Goal: Task Accomplishment & Management: Complete application form

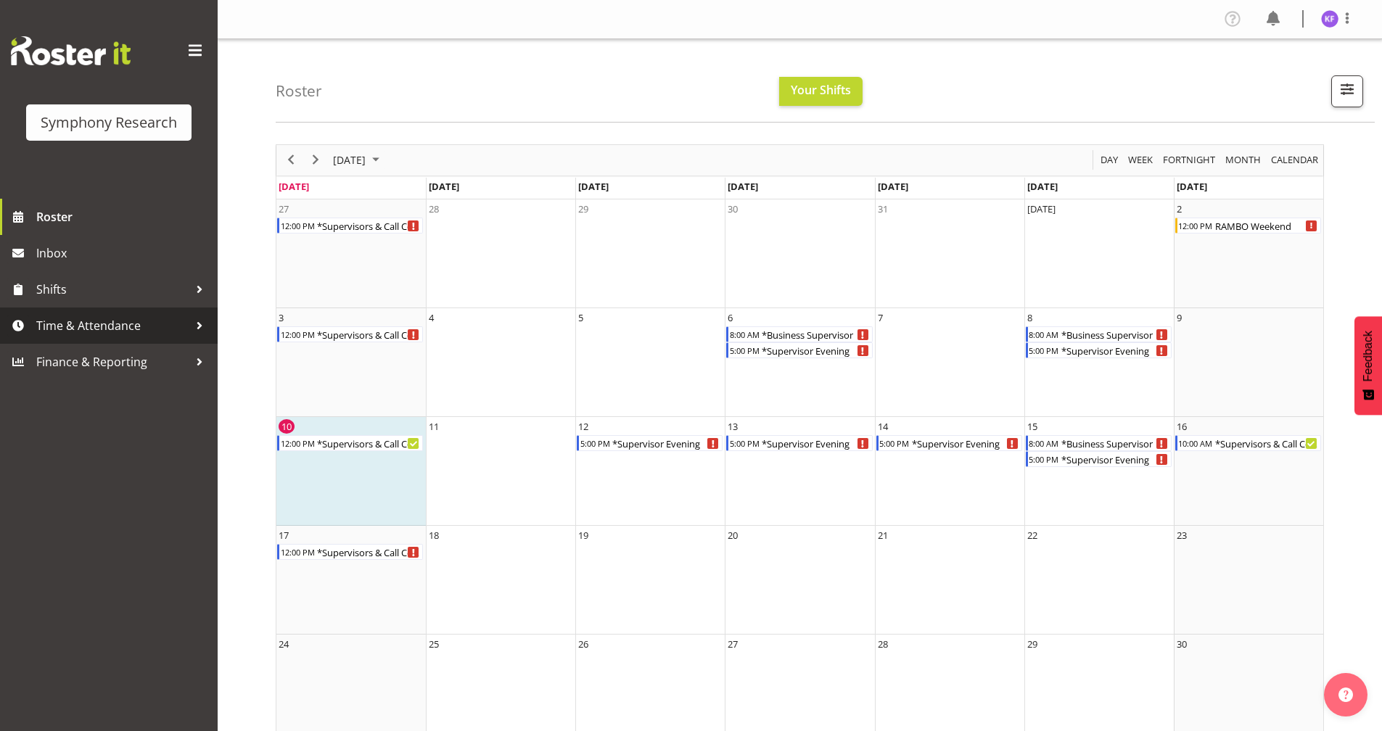
click at [120, 316] on span "Time & Attendance" at bounding box center [112, 326] width 152 height 22
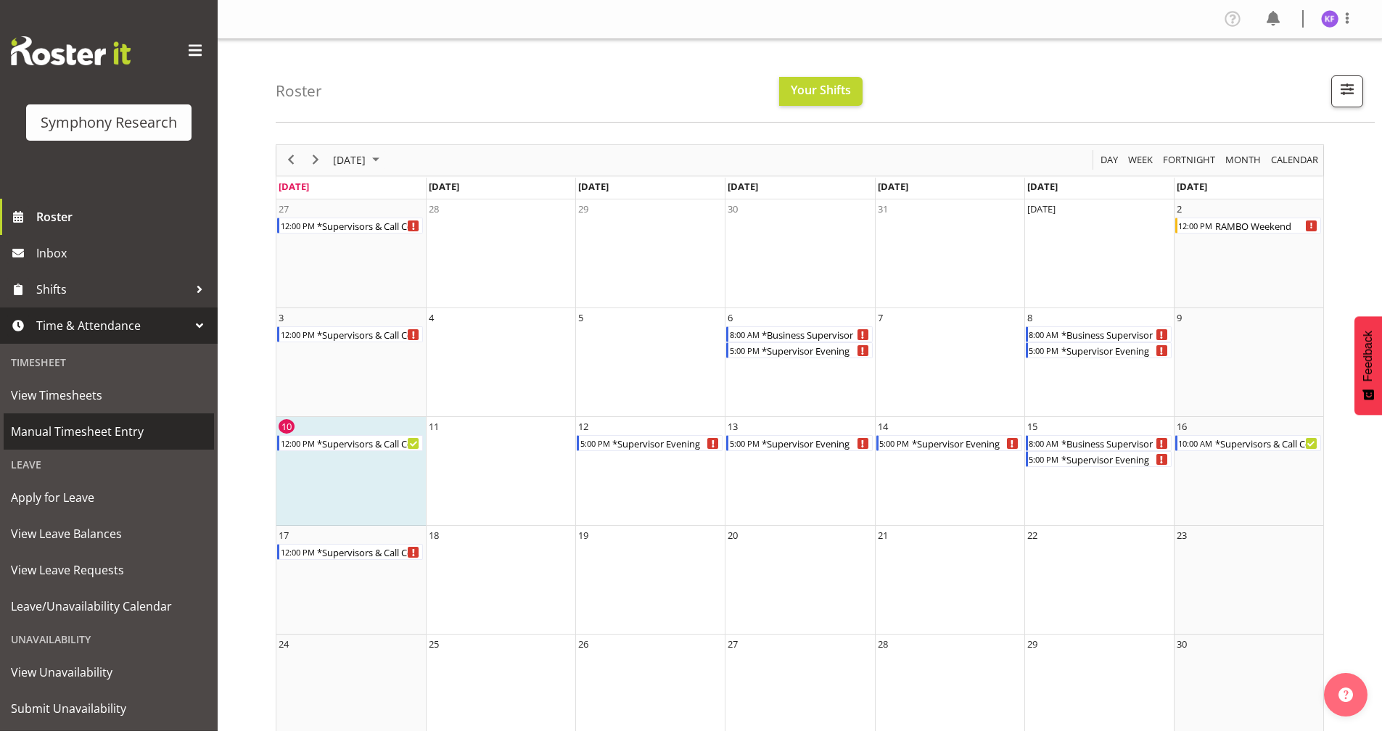
click at [164, 433] on span "Manual Timesheet Entry" at bounding box center [109, 432] width 196 height 22
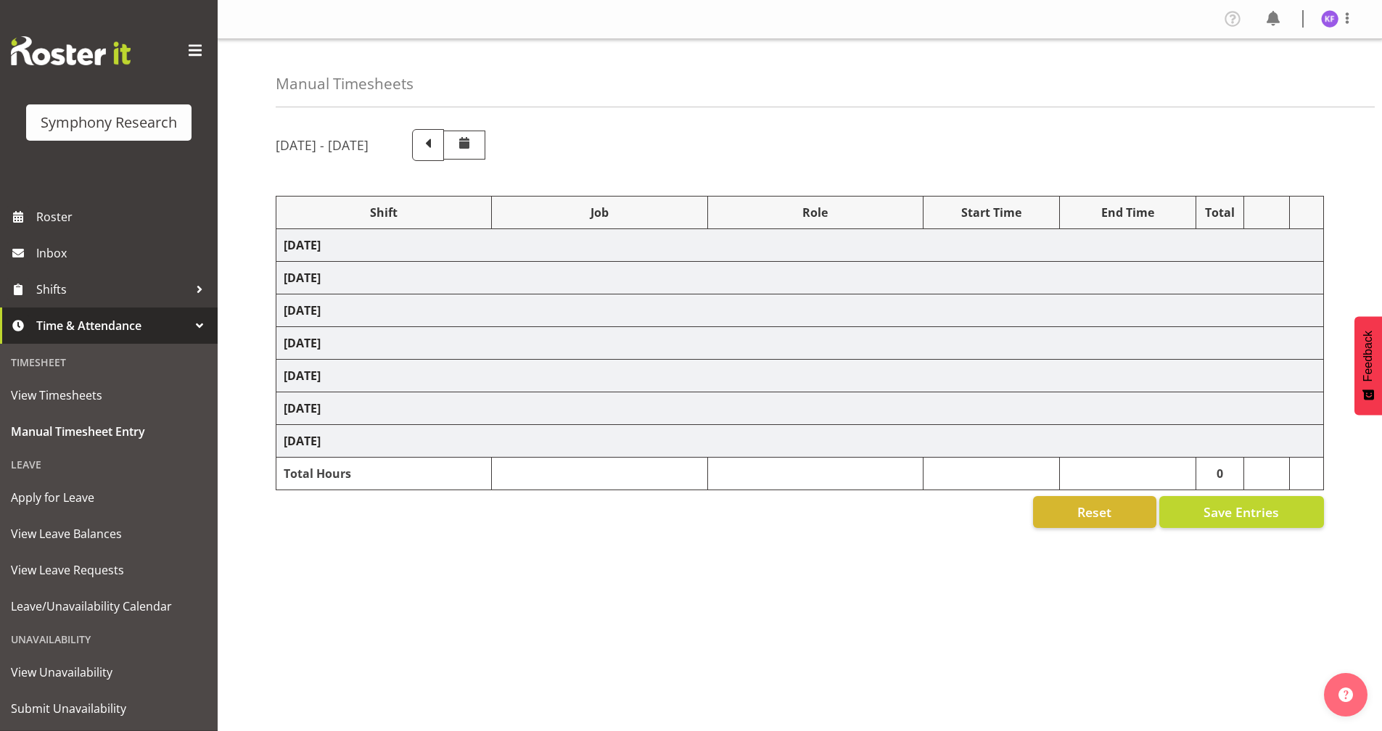
select select "26078"
select select "10239"
select select "47"
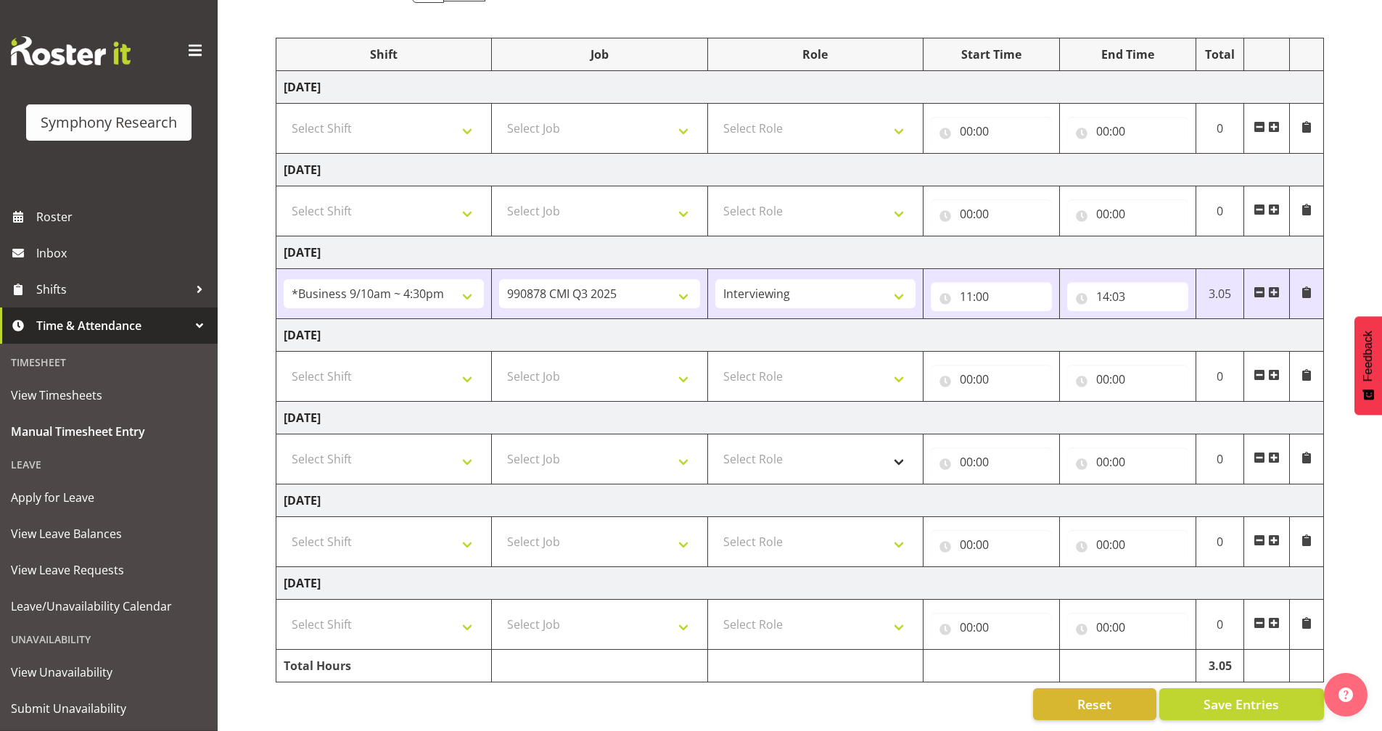
scroll to position [169, 0]
click at [947, 621] on input "00:00" at bounding box center [991, 627] width 121 height 29
click at [1019, 651] on select "00 01 02 03 04 05 06 07 08 09 10 11 12 13 14 15 16 17 18 19 20 21 22 23" at bounding box center [1029, 665] width 33 height 29
select select "12"
type input "12:00"
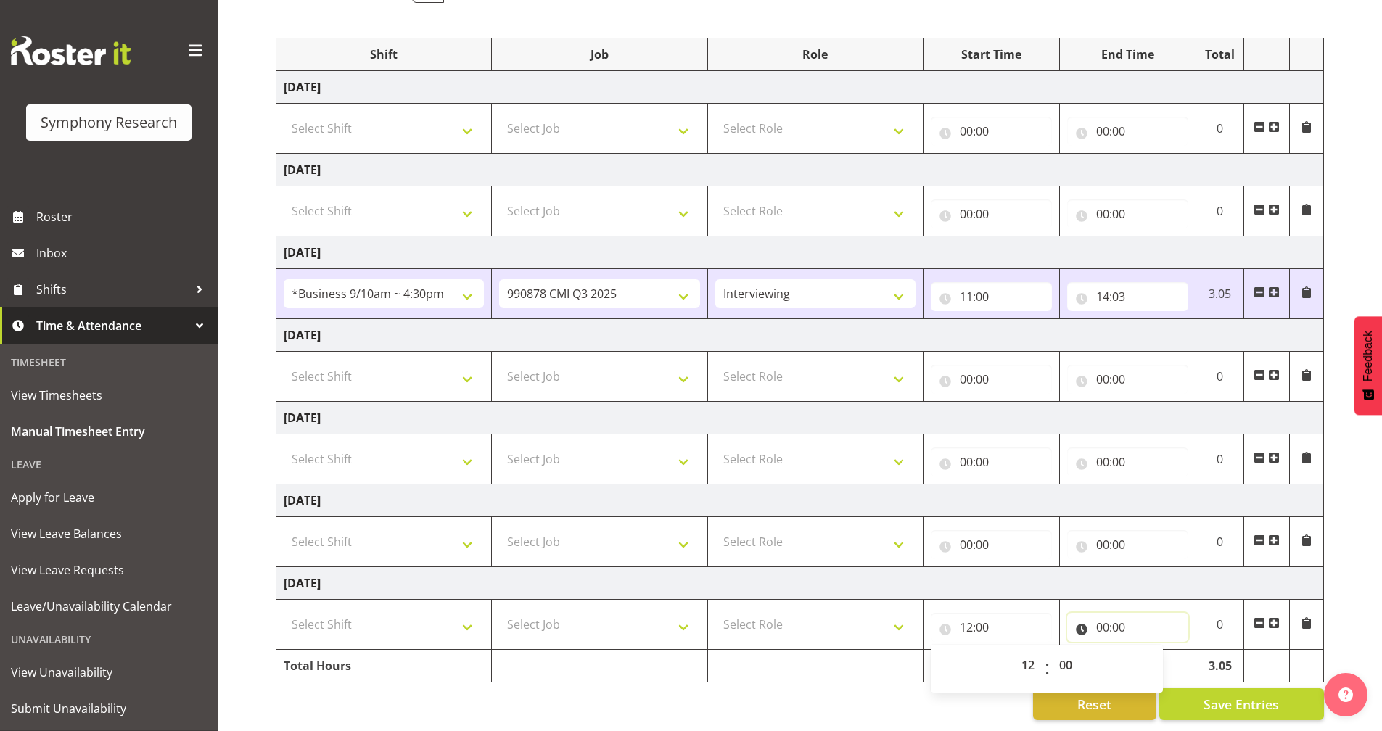
click at [1082, 617] on input "00:00" at bounding box center [1127, 627] width 121 height 29
drag, startPoint x: 1165, startPoint y: 654, endPoint x: 1172, endPoint y: 652, distance: 7.4
click at [1165, 654] on select "00 01 02 03 04 05 06 07 08 09 10 11 12 13 14 15 16 17 18 19 20 21 22 23" at bounding box center [1166, 665] width 33 height 29
select select "16"
type input "16:00"
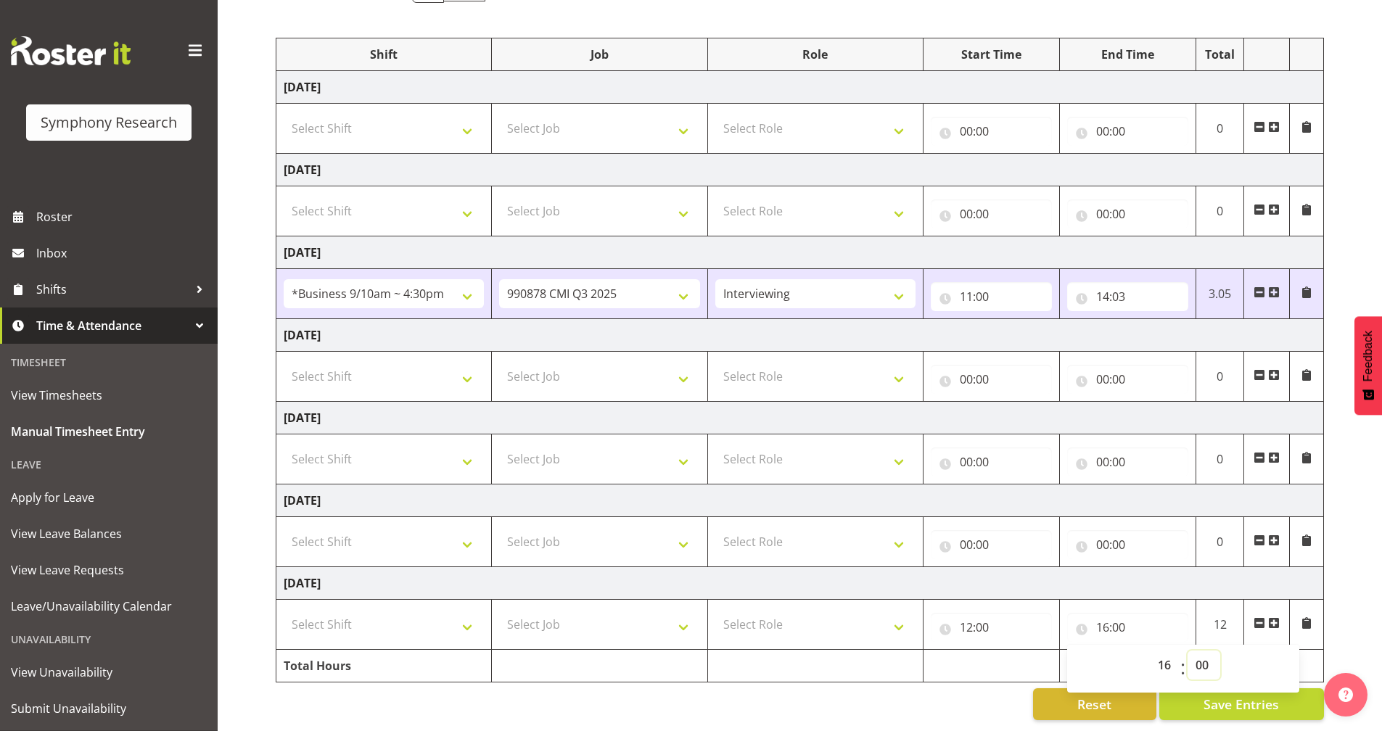
click at [1201, 651] on select "00 01 02 03 04 05 06 07 08 09 10 11 12 13 14 15 16 17 18 19 20 21 22 23 24 25 2…" at bounding box center [1204, 665] width 33 height 29
select select "5"
type input "16:05"
click at [900, 689] on div "Reset Save Entries" at bounding box center [800, 704] width 1048 height 32
click at [759, 620] on select "Select Role Briefing Interviewing Validator Supervisor" at bounding box center [815, 624] width 200 height 29
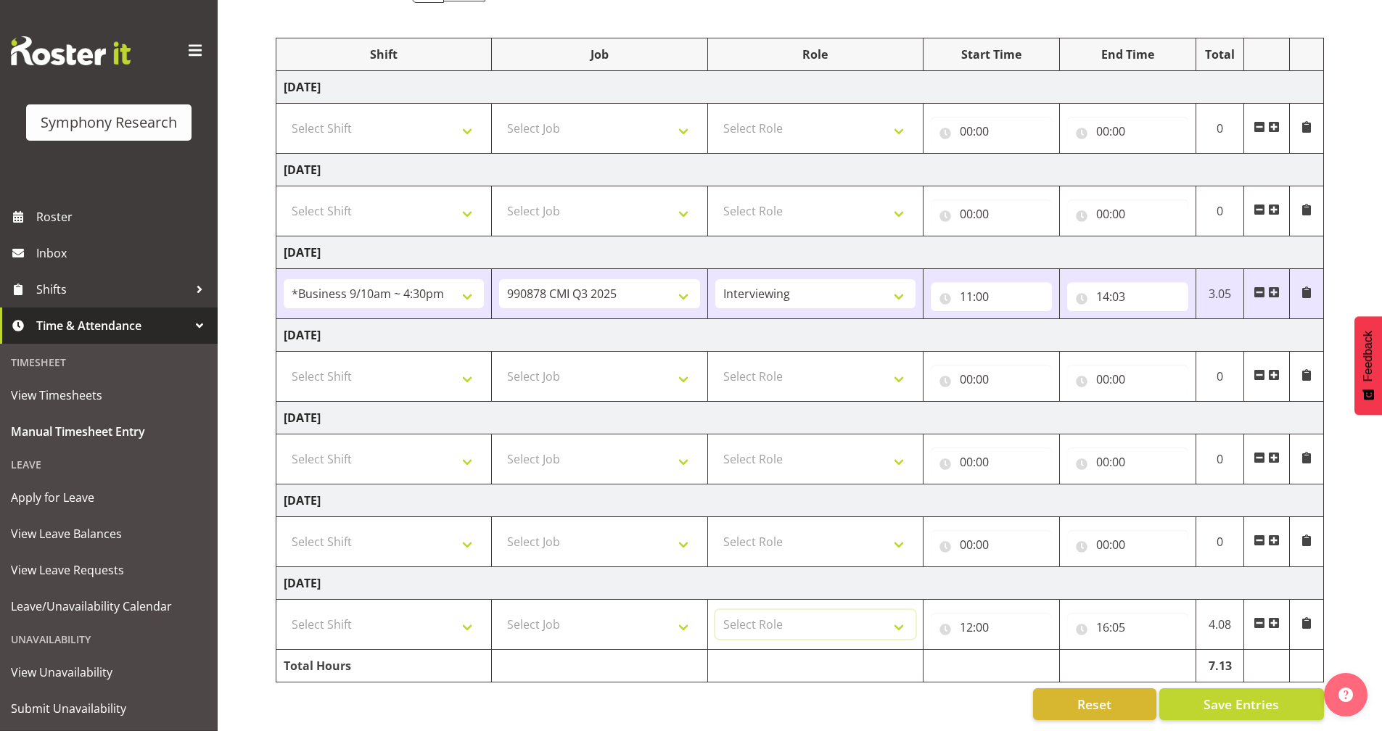
select select "358"
click at [715, 610] on select "Select Role Briefing Interviewing Validator Supervisor" at bounding box center [815, 624] width 200 height 29
click at [619, 610] on select "Select Job 550060 IF Admin 553492 World Poll [GEOGRAPHIC_DATA] Wave 2 2025 5535…" at bounding box center [599, 624] width 200 height 29
select select "10499"
click at [499, 610] on select "Select Job 550060 IF Admin 553492 World Poll [GEOGRAPHIC_DATA] Wave 2 2025 5535…" at bounding box center [599, 624] width 200 height 29
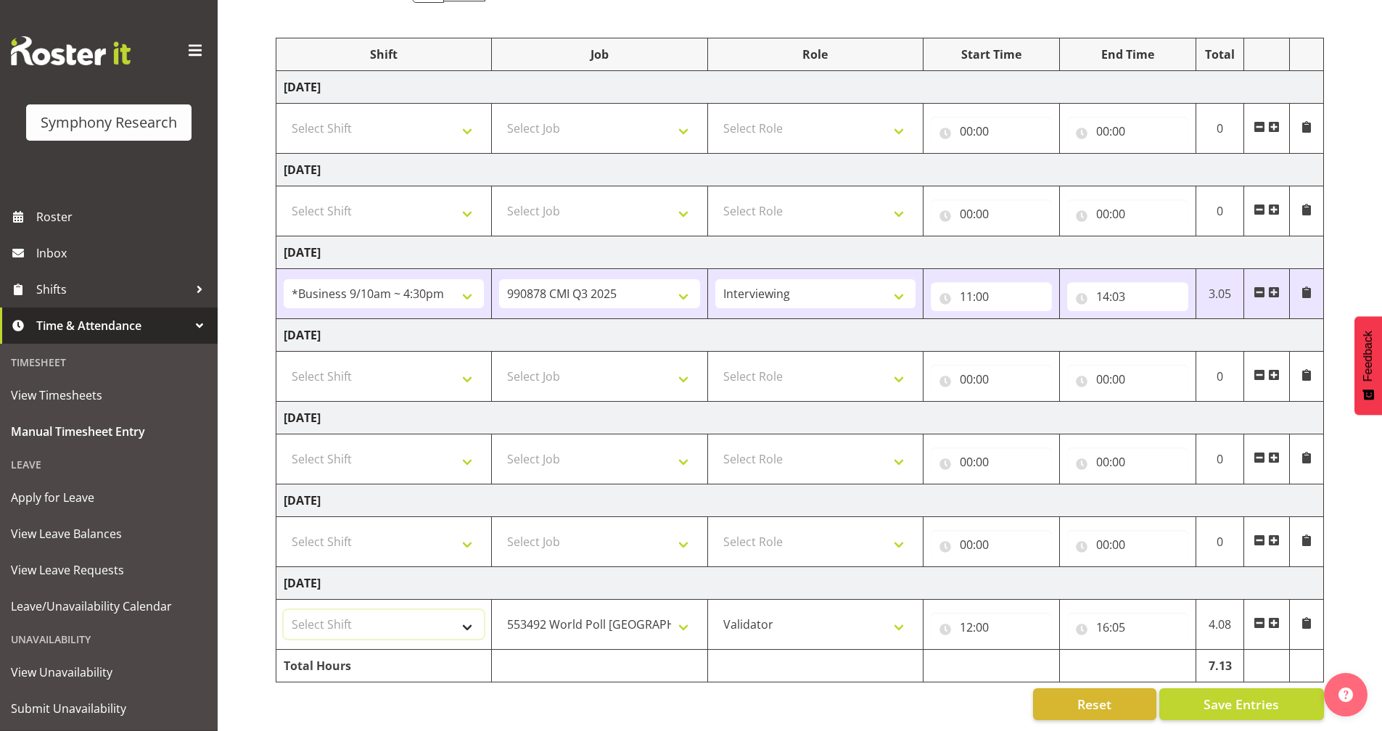
click at [401, 619] on select "Select Shift !!Weekend Residential (Roster IT Shift Label) *Business 9/10am ~ 4…" at bounding box center [384, 624] width 200 height 29
select select "11547"
click at [284, 610] on select "Select Shift !!Weekend Residential (Roster IT Shift Label) *Business 9/10am ~ 4…" at bounding box center [384, 624] width 200 height 29
click at [1230, 695] on span "Save Entries" at bounding box center [1240, 704] width 75 height 19
